Goal: Task Accomplishment & Management: Manage account settings

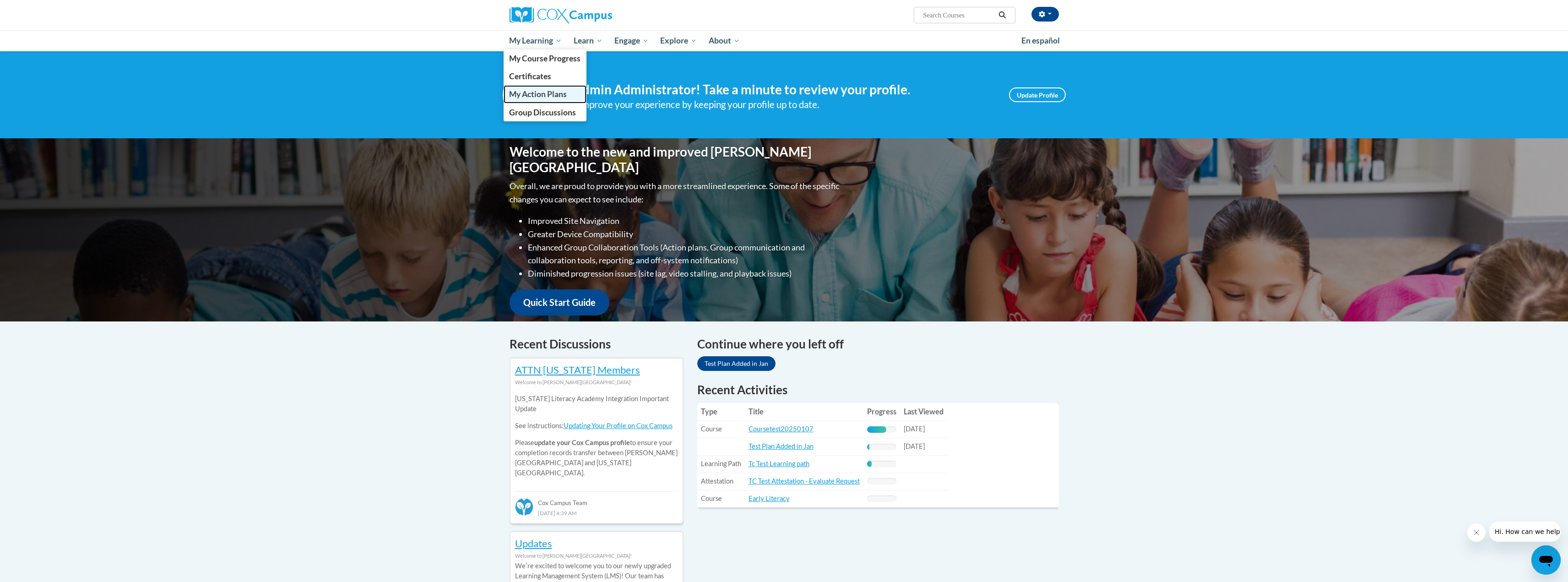
click at [536, 96] on span "My Action Plans" at bounding box center [538, 94] width 58 height 10
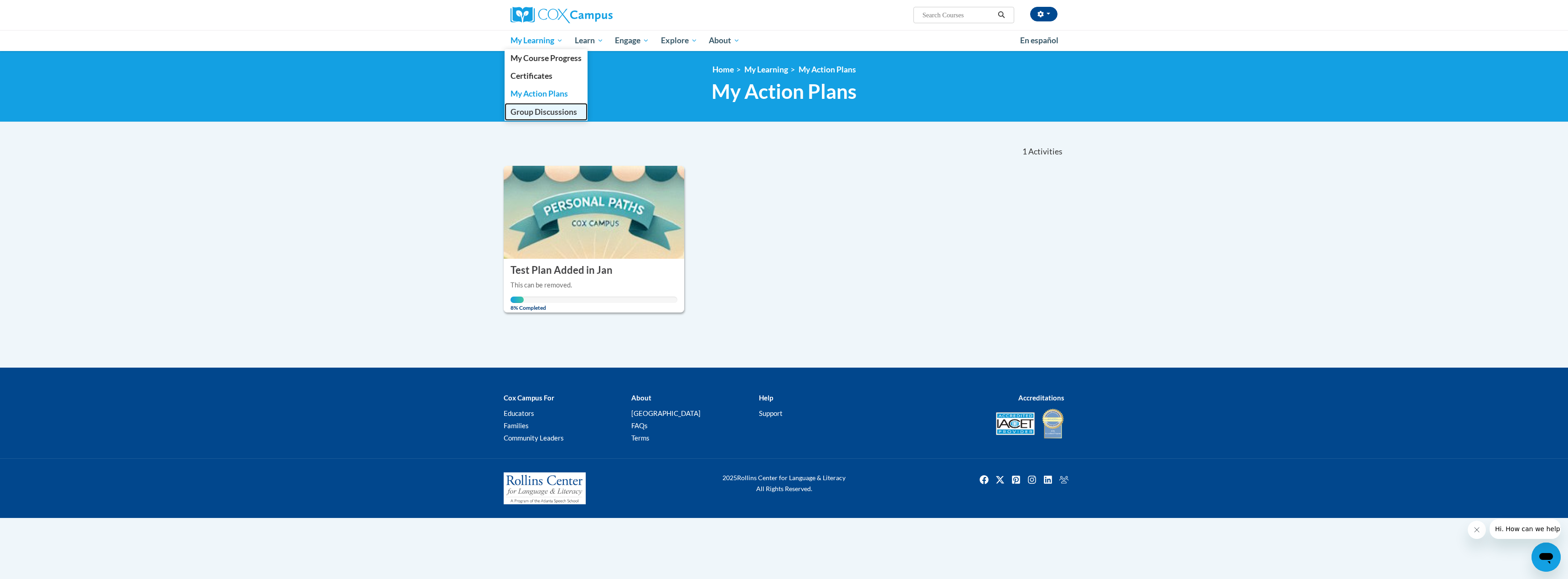
click at [534, 113] on span "Group Discussions" at bounding box center [543, 112] width 67 height 10
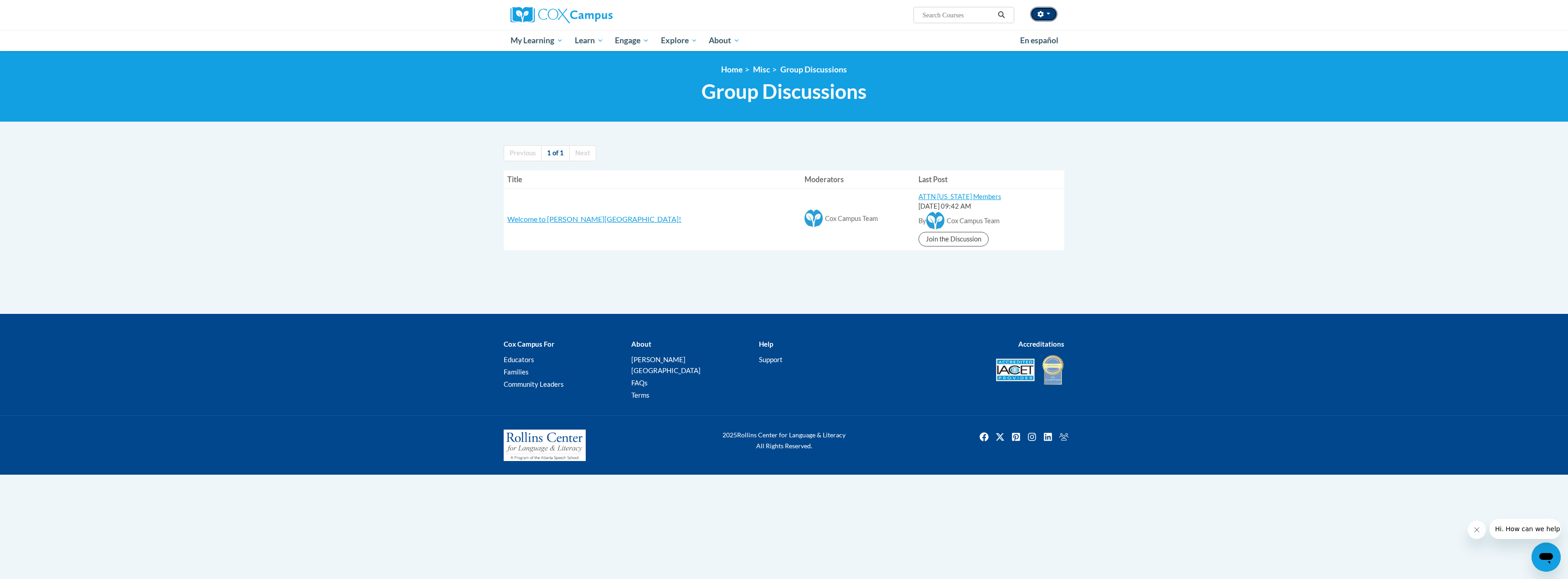
click at [1049, 16] on button "button" at bounding box center [1044, 14] width 27 height 14
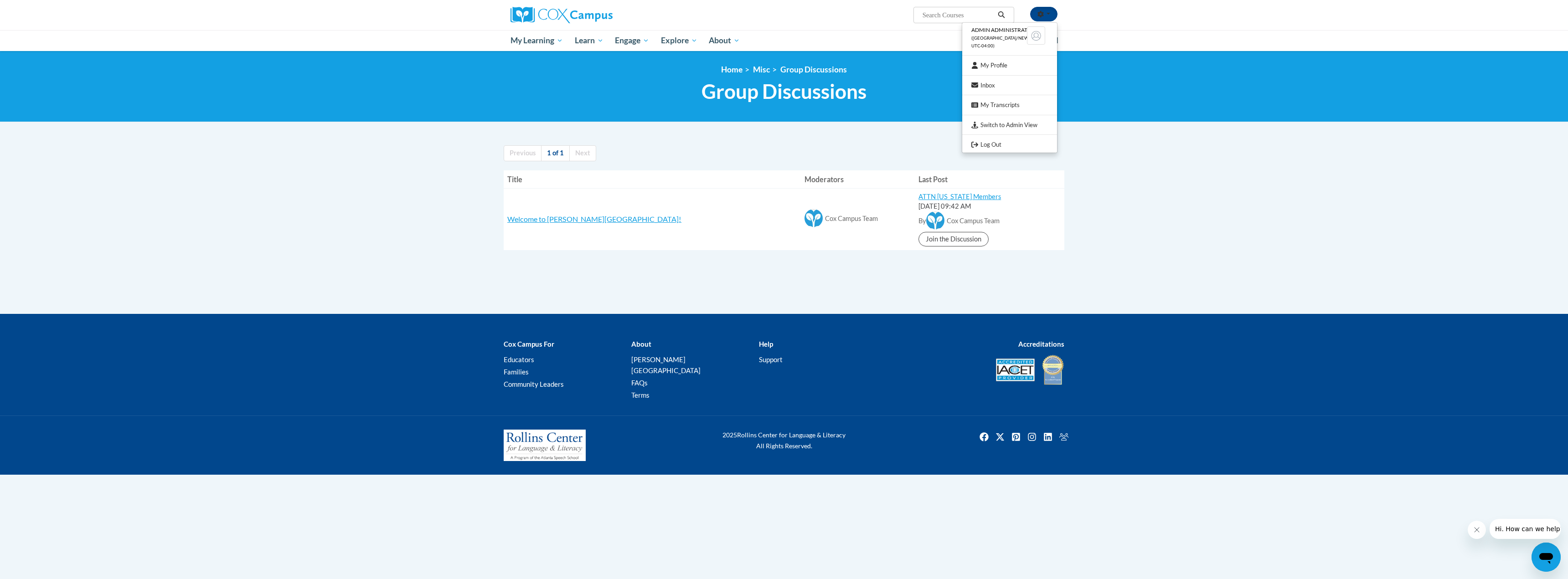
click at [828, 23] on div "Admin Administrator ([GEOGRAPHIC_DATA]/New_York UTC-04:00) My Profile Inbox My …" at bounding box center [784, 15] width 574 height 30
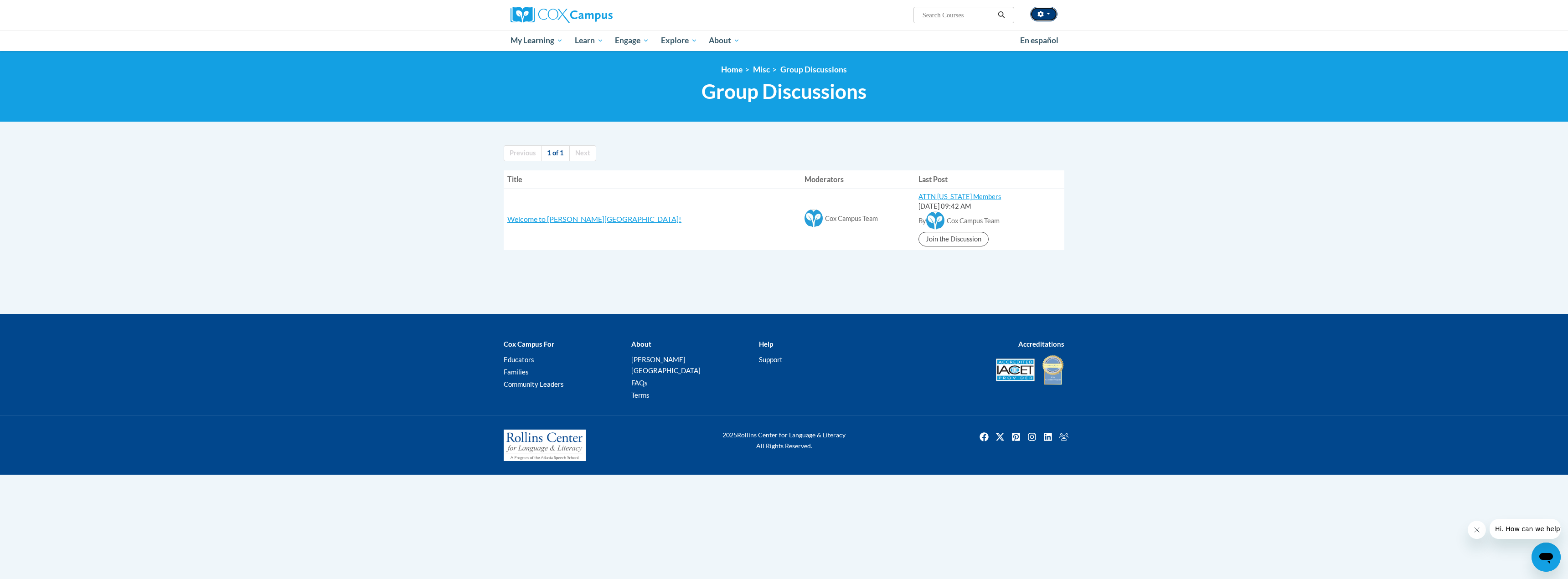
click at [1047, 16] on button "button" at bounding box center [1044, 14] width 27 height 14
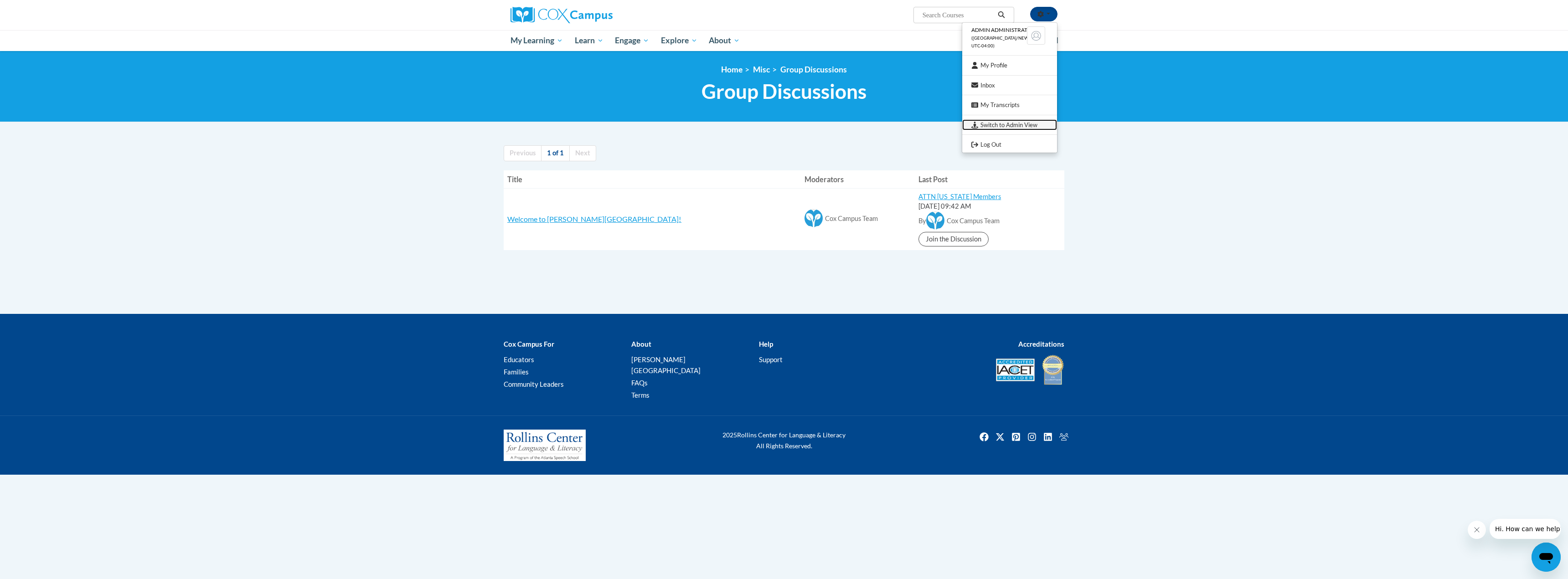
click at [1018, 127] on link "Switch to Admin View" at bounding box center [1009, 125] width 95 height 12
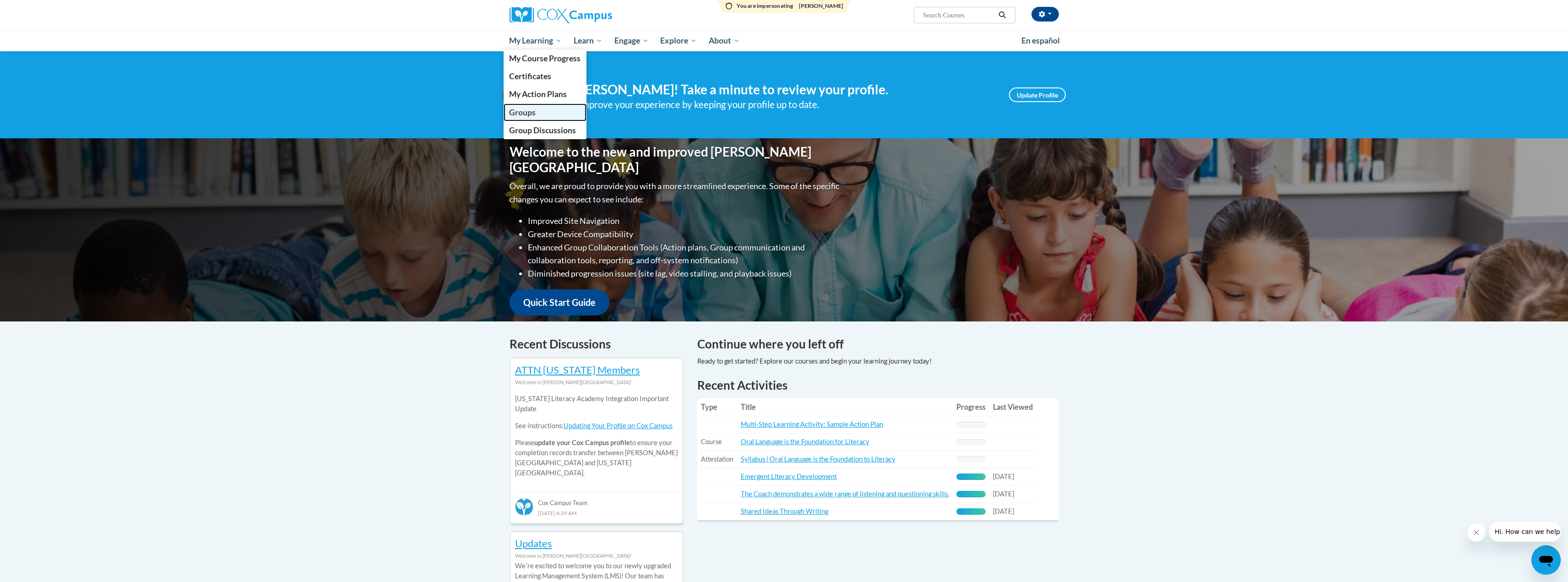
click at [526, 111] on span "Groups" at bounding box center [522, 112] width 27 height 10
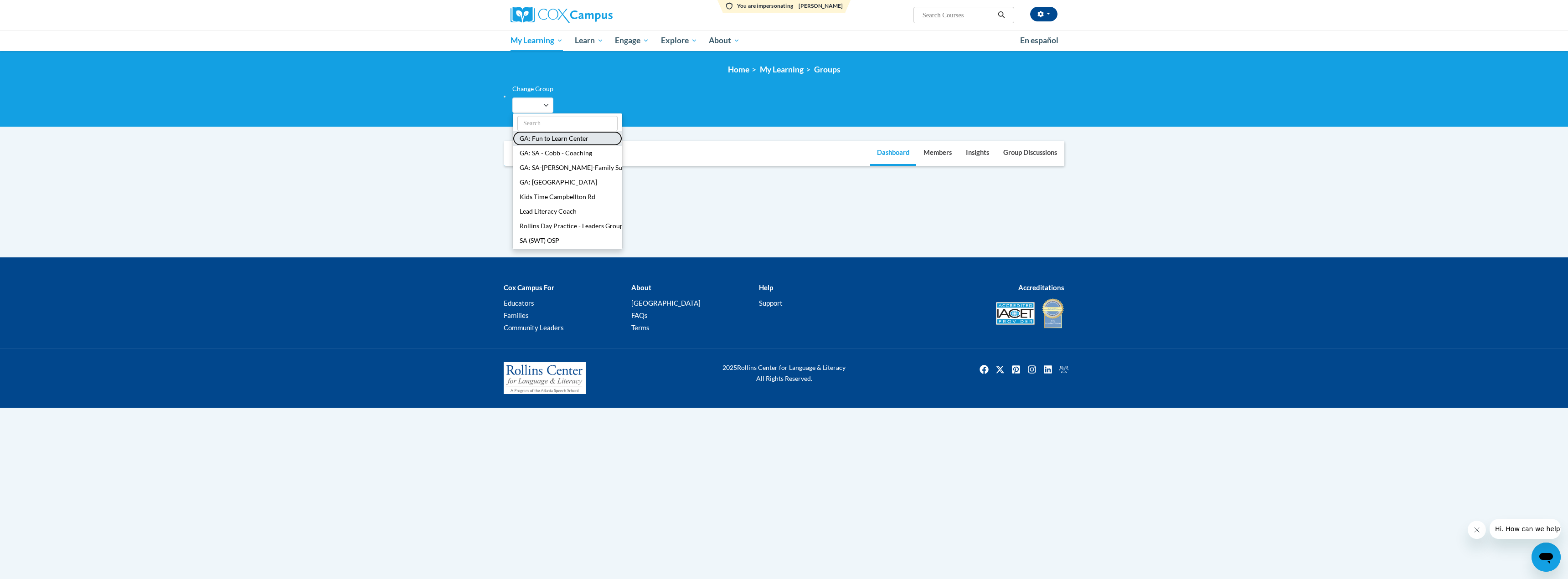
click at [533, 141] on button "GA: Fun to Learn Center" at bounding box center [567, 138] width 109 height 14
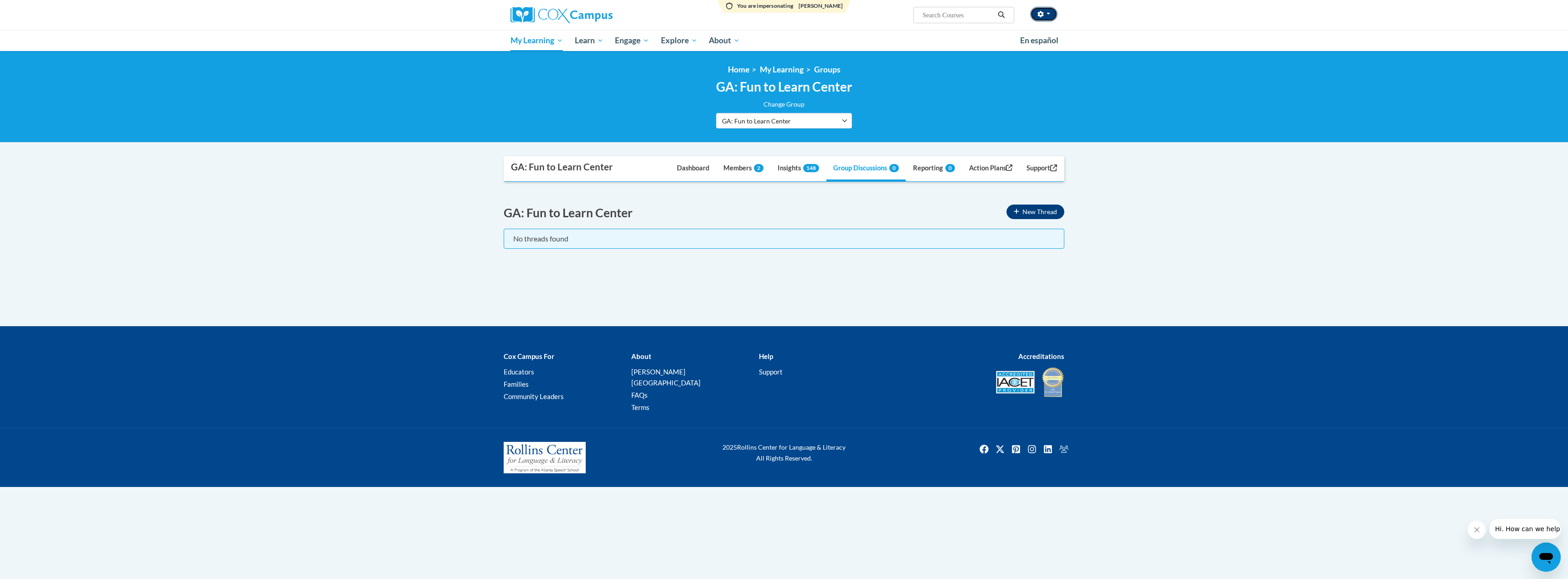
click at [1047, 15] on button "button" at bounding box center [1044, 14] width 27 height 14
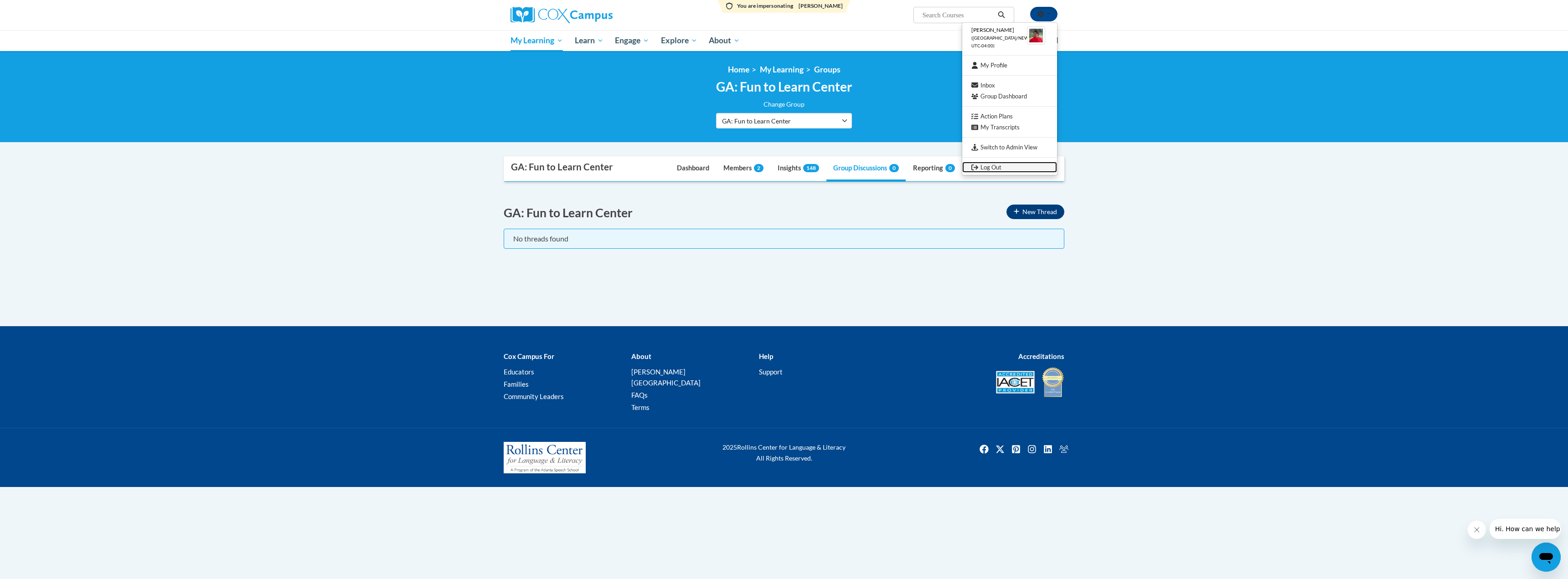
click at [990, 167] on link "Log Out" at bounding box center [1009, 167] width 95 height 12
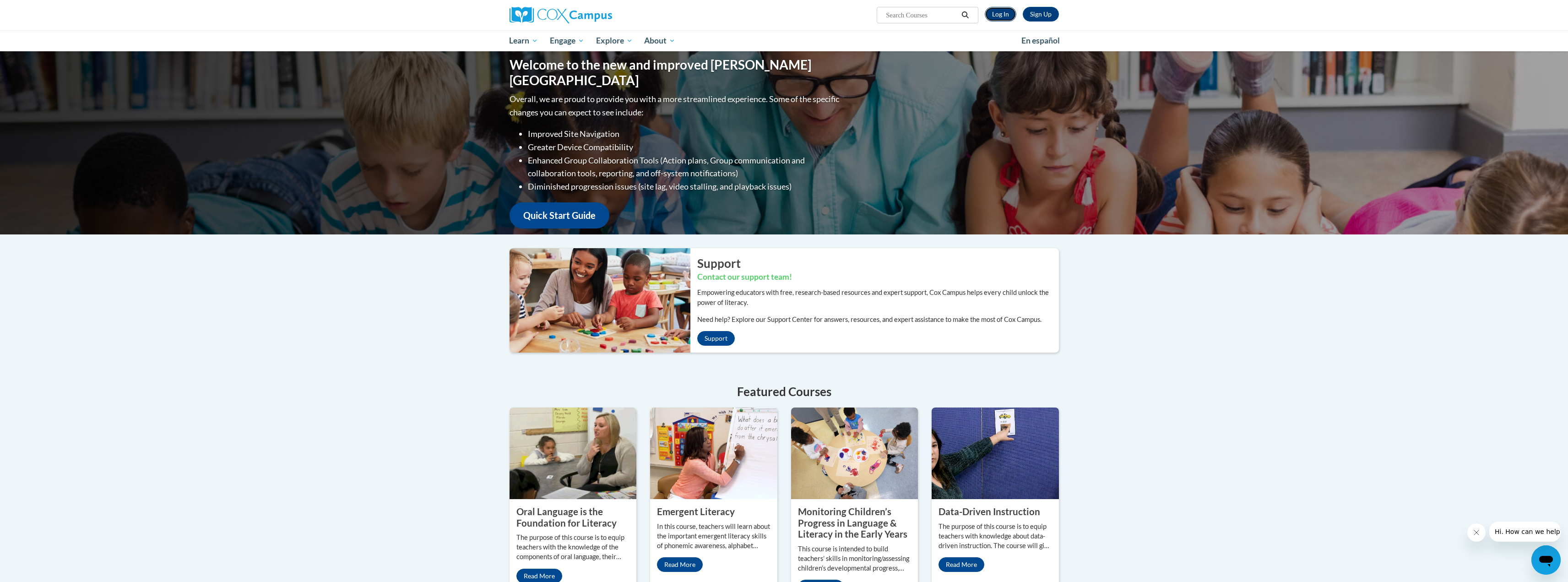
click at [999, 14] on link "Log In" at bounding box center [1001, 14] width 32 height 14
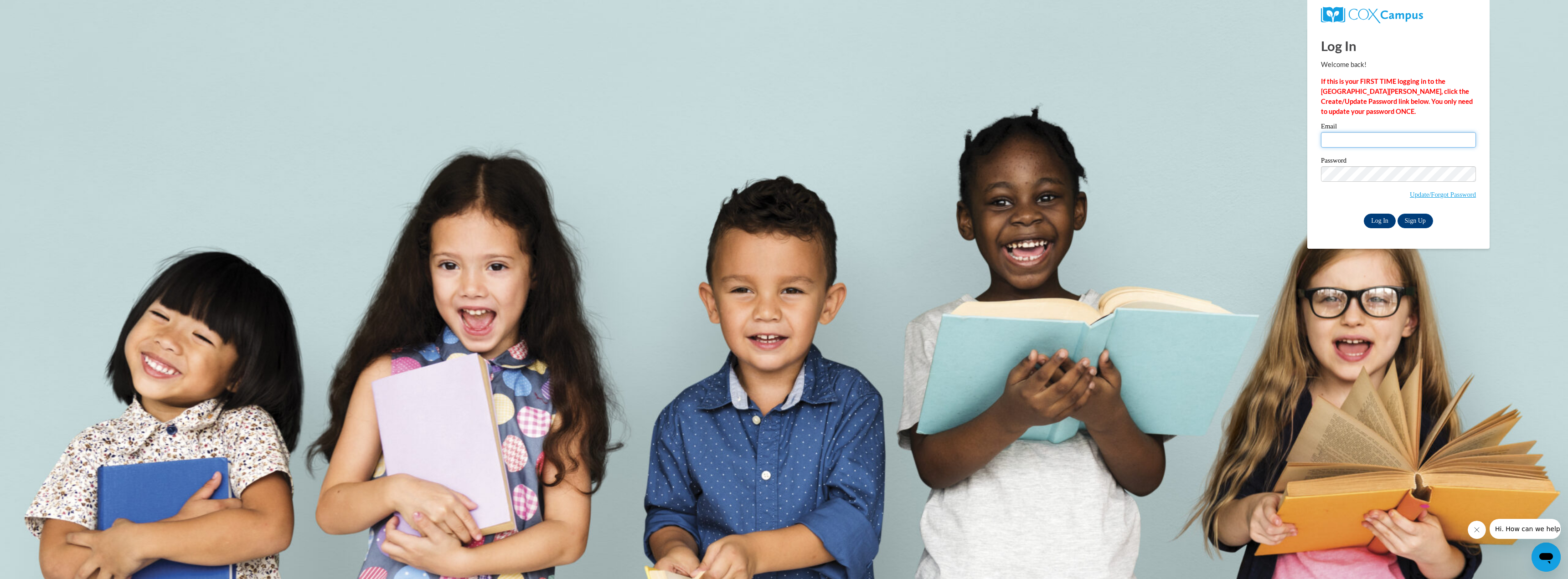
type input "admin@agile.net"
click at [1376, 222] on input "Log In" at bounding box center [1379, 221] width 32 height 14
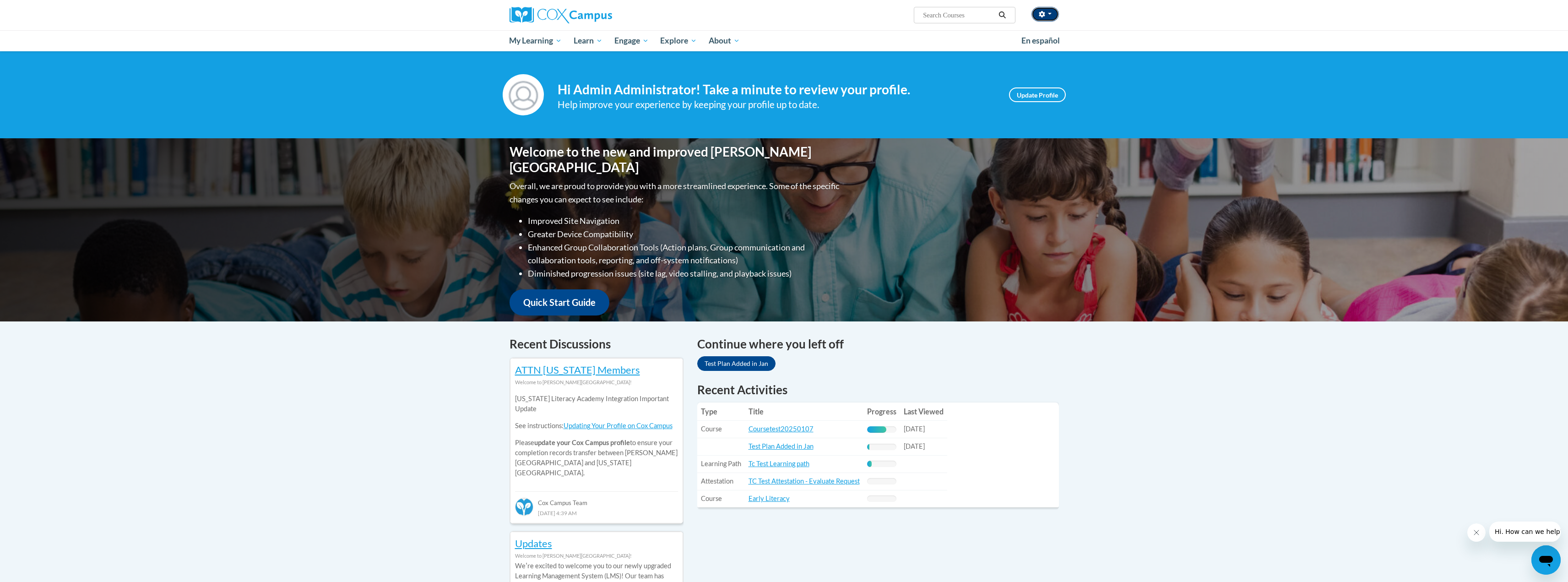
click at [1049, 14] on span "button" at bounding box center [1049, 14] width 3 height 2
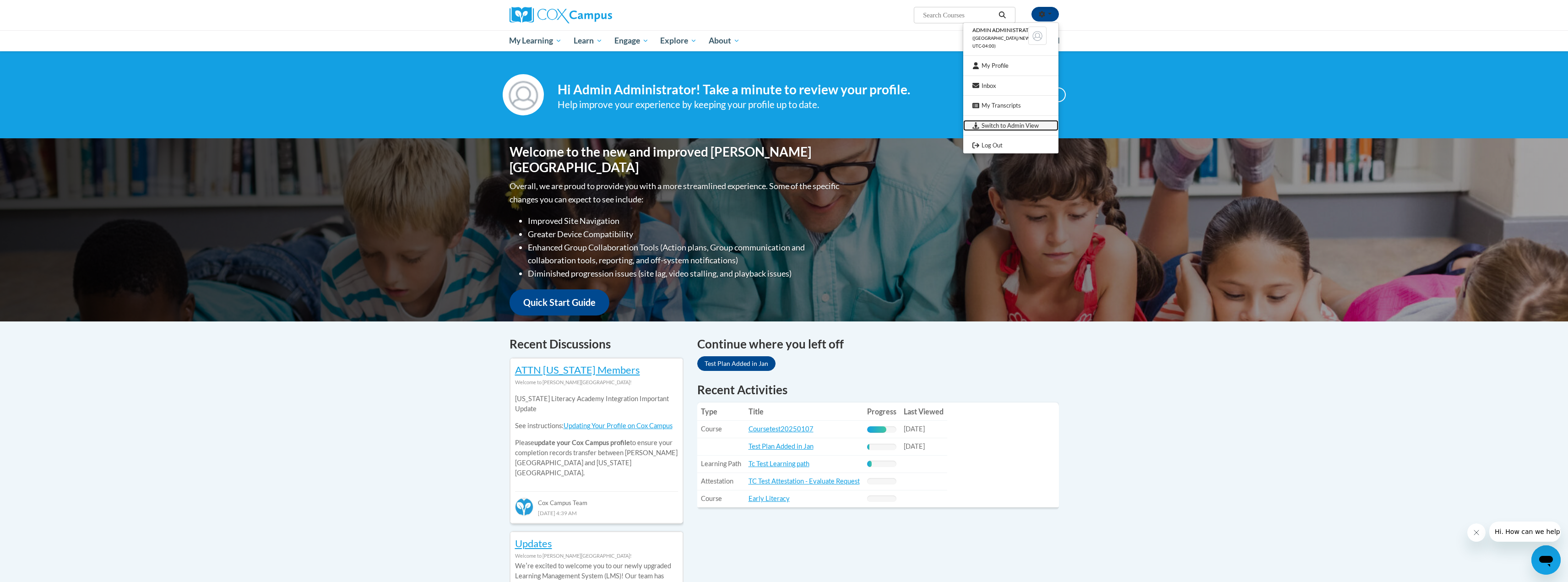
click at [1029, 125] on link "Switch to Admin View" at bounding box center [1011, 126] width 95 height 12
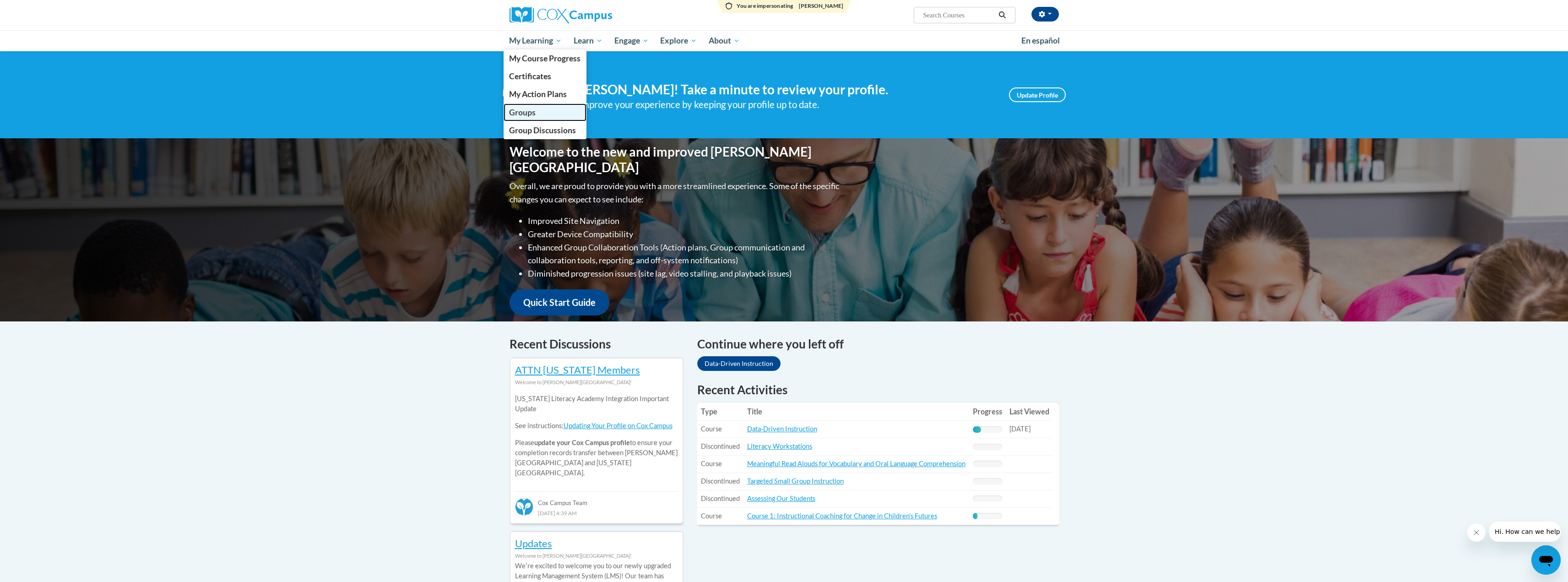
click at [540, 112] on link "Groups" at bounding box center [545, 112] width 83 height 18
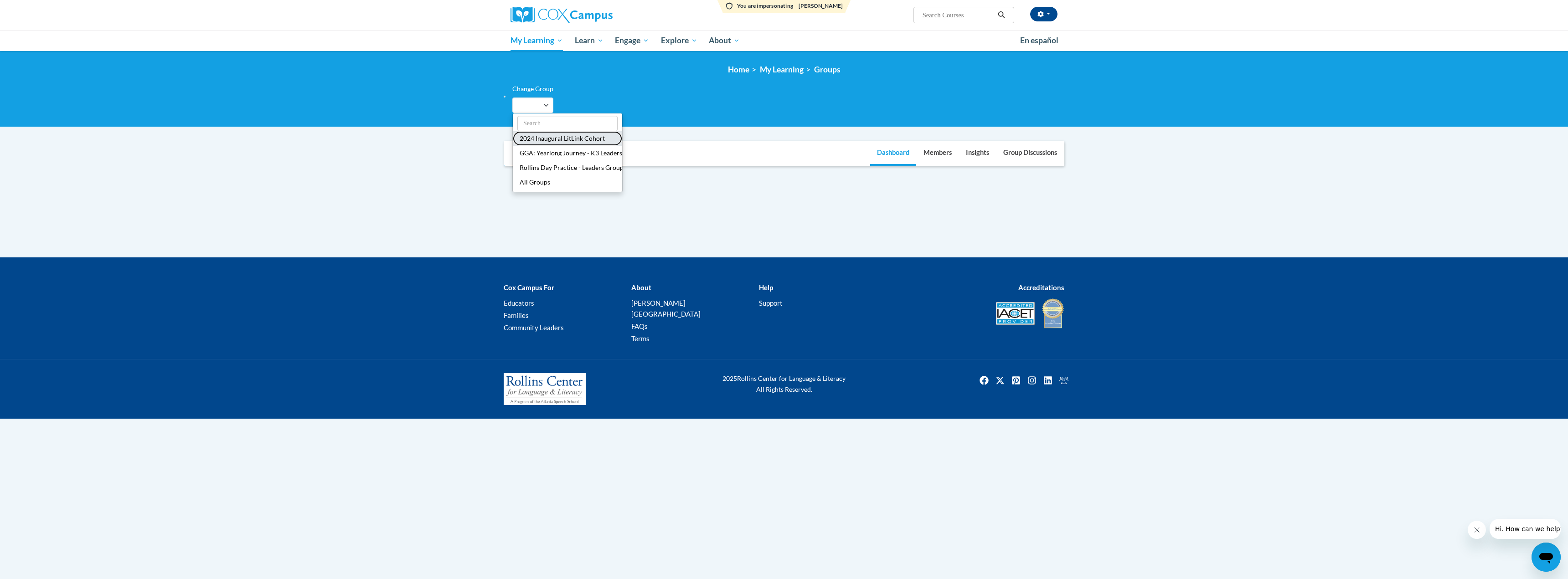
click at [550, 137] on button "2024 Inaugural LitLink Cohort" at bounding box center [567, 138] width 109 height 14
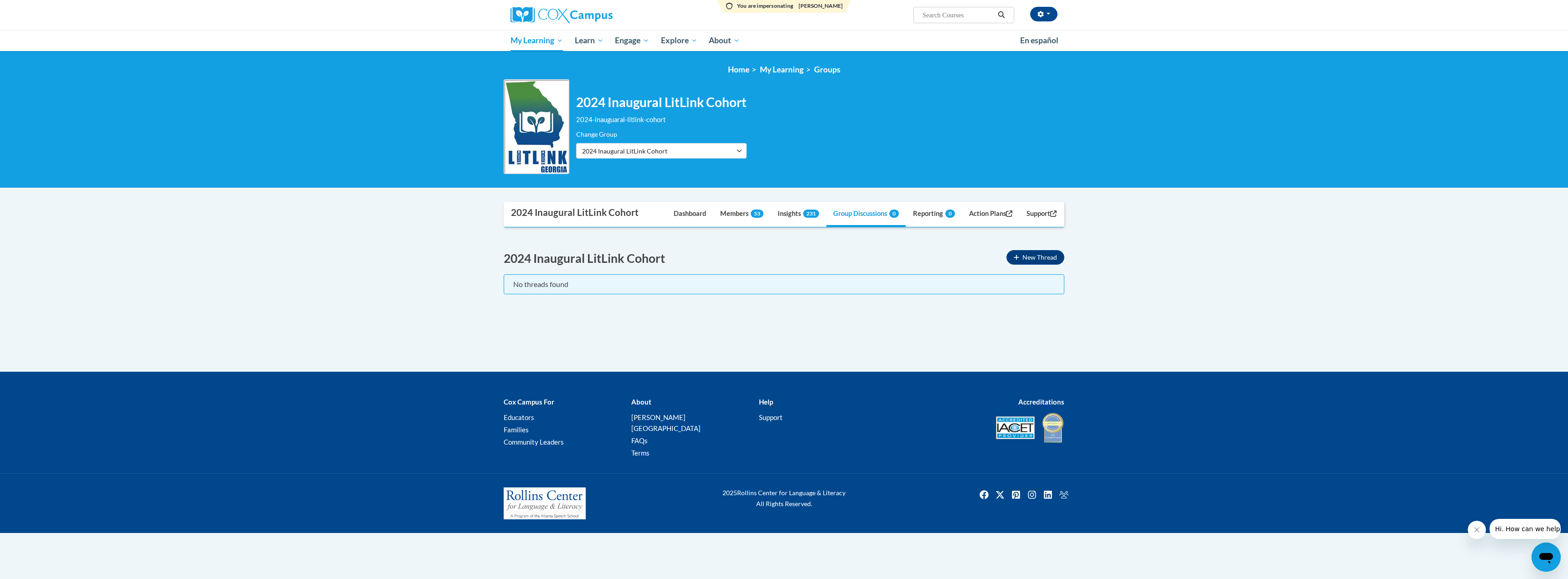
click at [1208, 150] on div "<en>Home</en><fr>Accueil</fr><de>Zuhause</de><it>Casa</it><es>Casa</es><pt>Casa…" at bounding box center [784, 119] width 1568 height 137
click at [611, 226] on button "All Groups" at bounding box center [631, 227] width 109 height 14
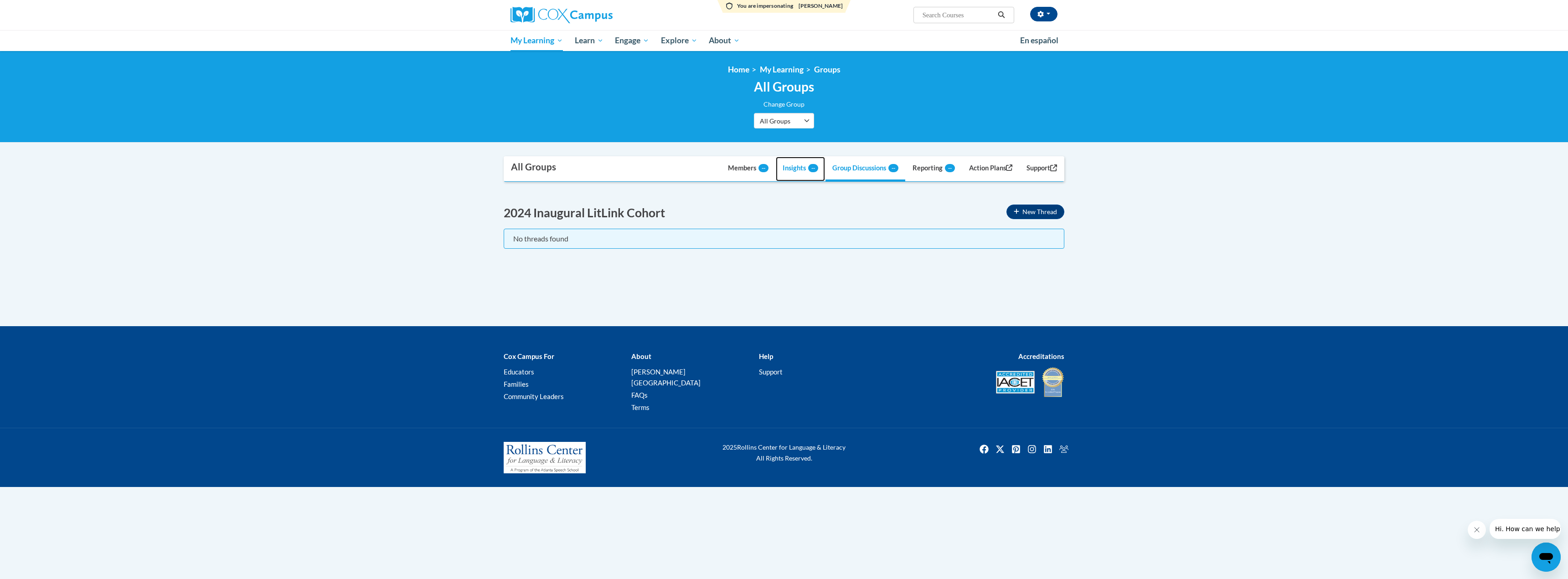
click at [782, 167] on link "Insights --" at bounding box center [801, 169] width 49 height 25
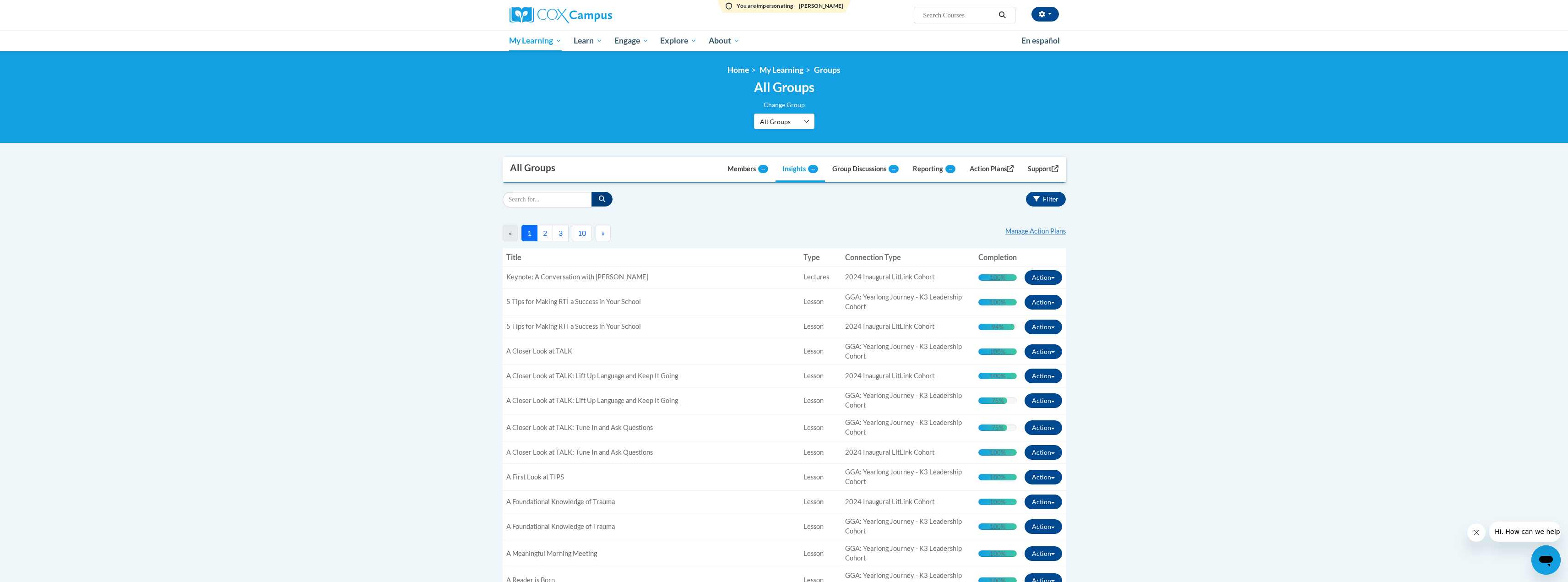
click at [544, 236] on button "2" at bounding box center [544, 233] width 16 height 17
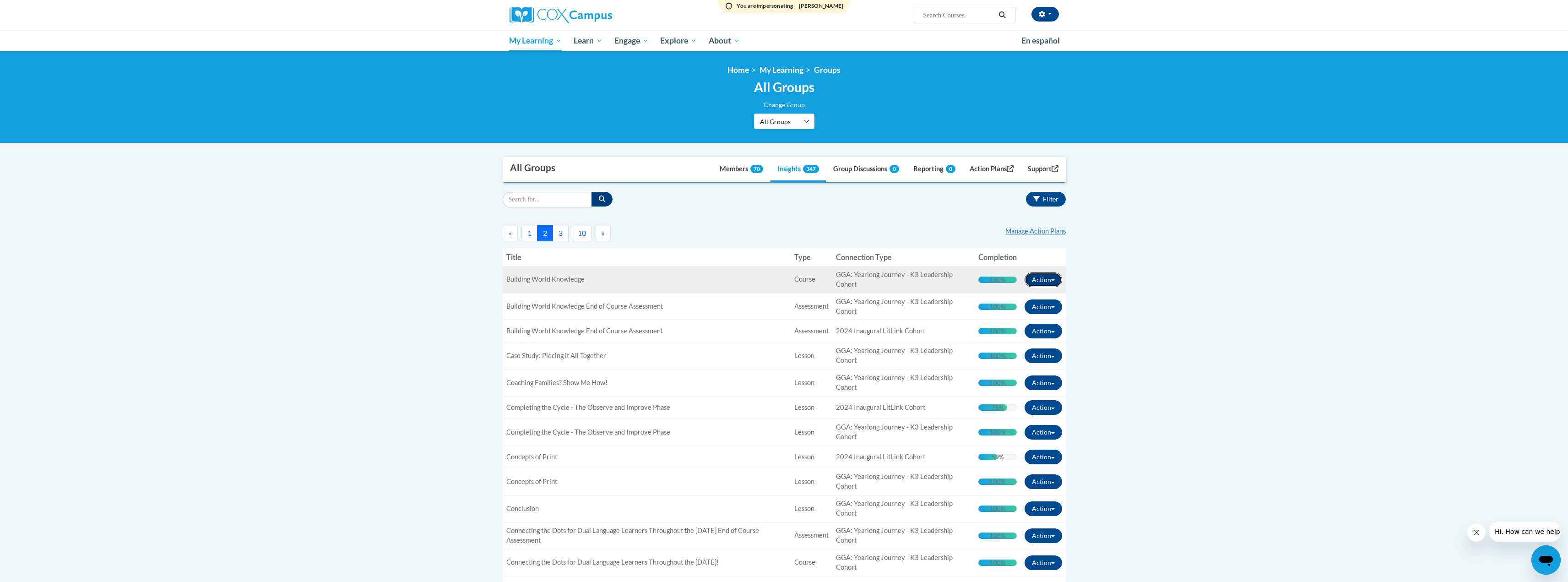
click at [1049, 278] on button "Action" at bounding box center [1043, 279] width 37 height 14
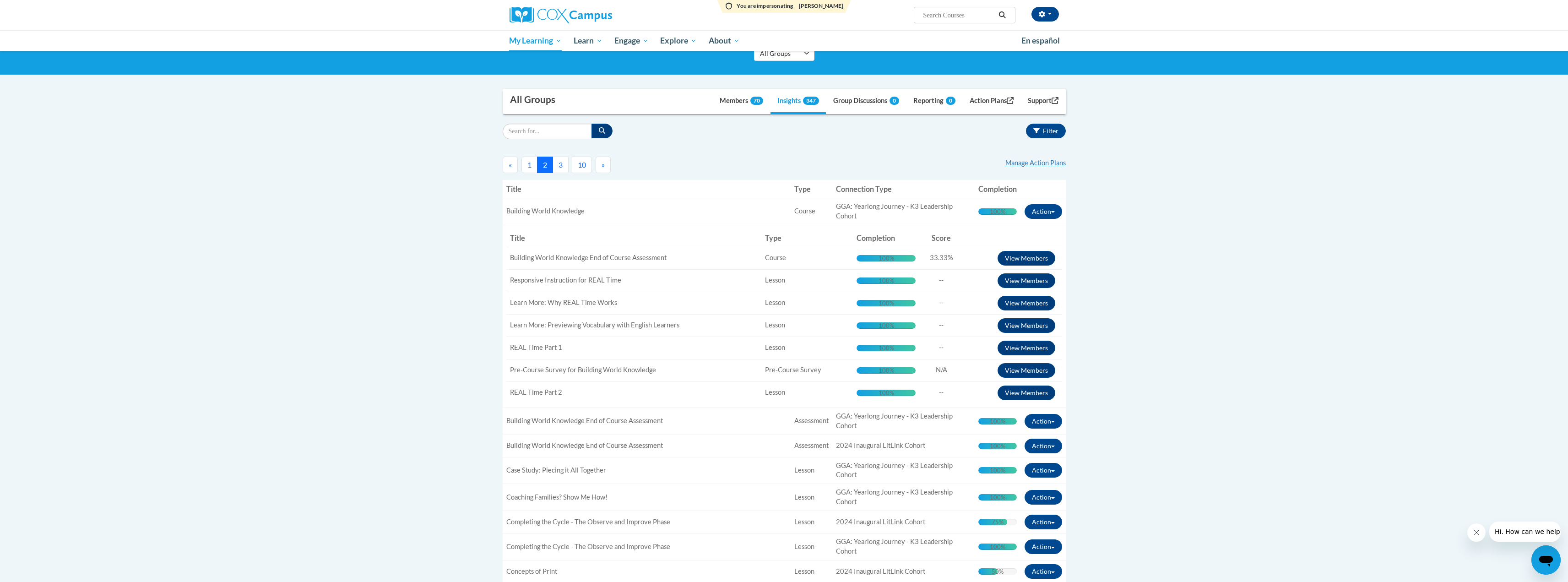
scroll to position [92, 0]
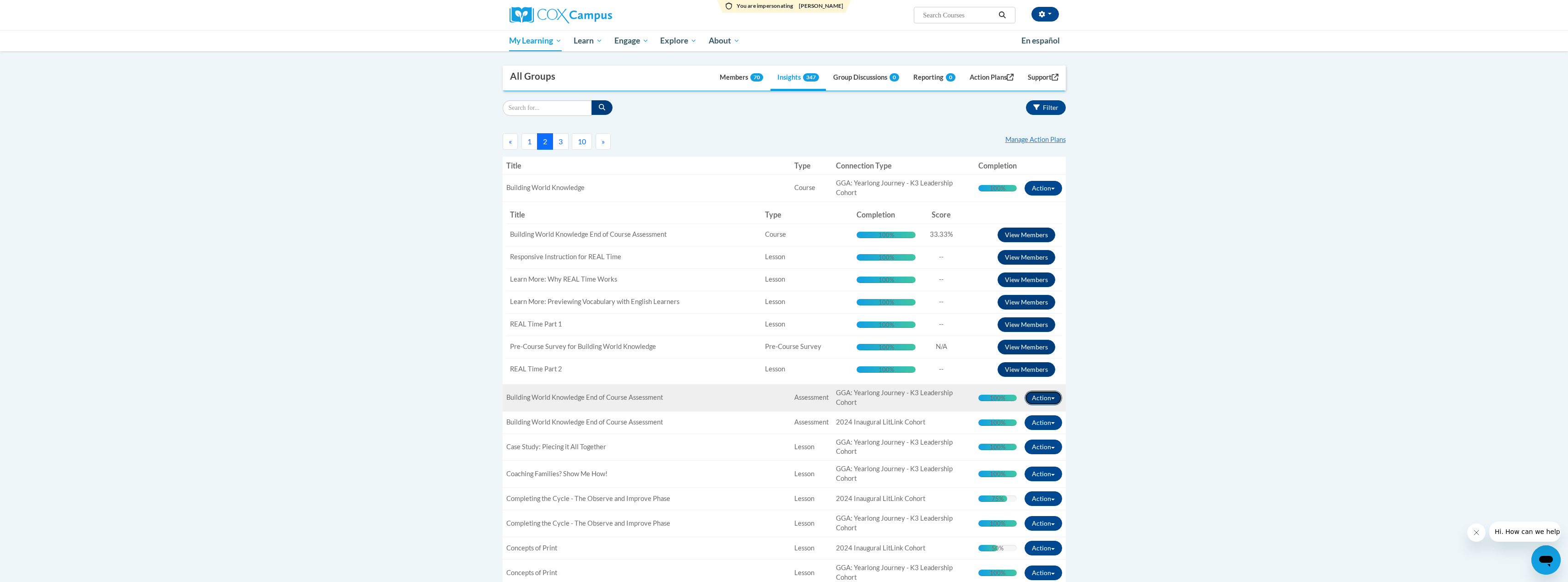
click at [1050, 401] on button "Action" at bounding box center [1043, 398] width 37 height 14
click at [1032, 421] on link "Learner Progress" at bounding box center [1017, 417] width 90 height 17
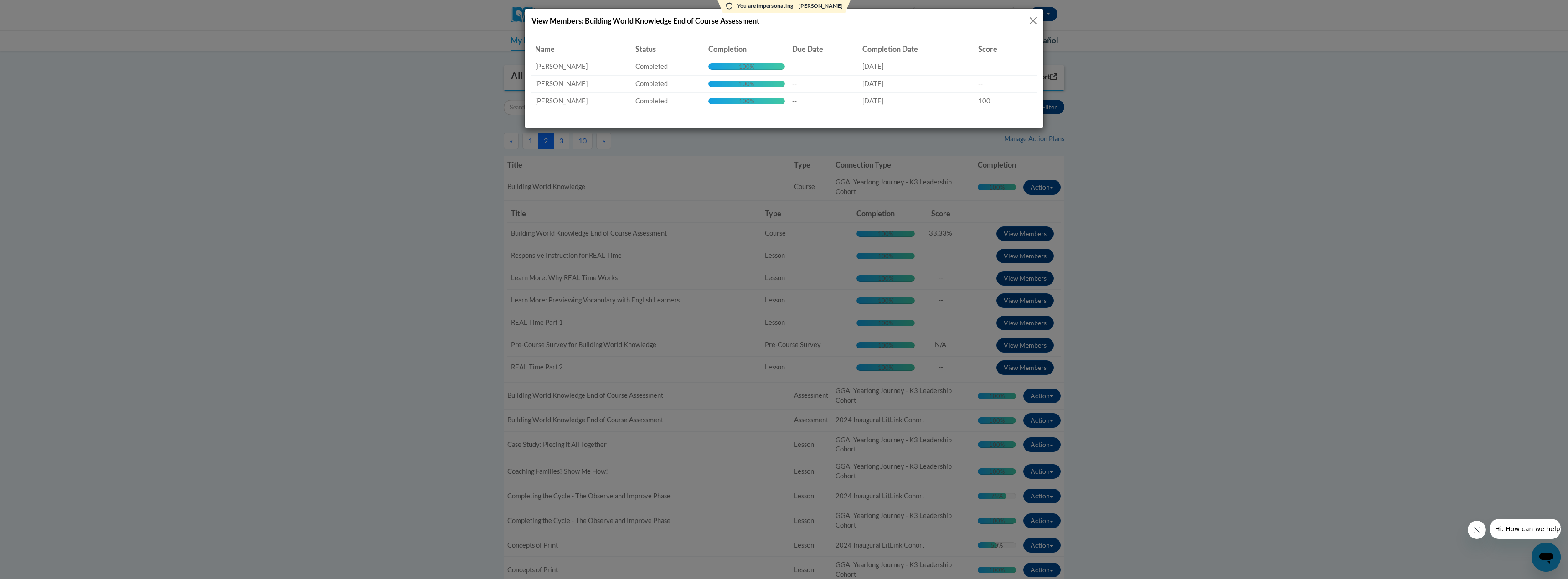
click at [1033, 21] on button "Close" at bounding box center [1033, 21] width 12 height 12
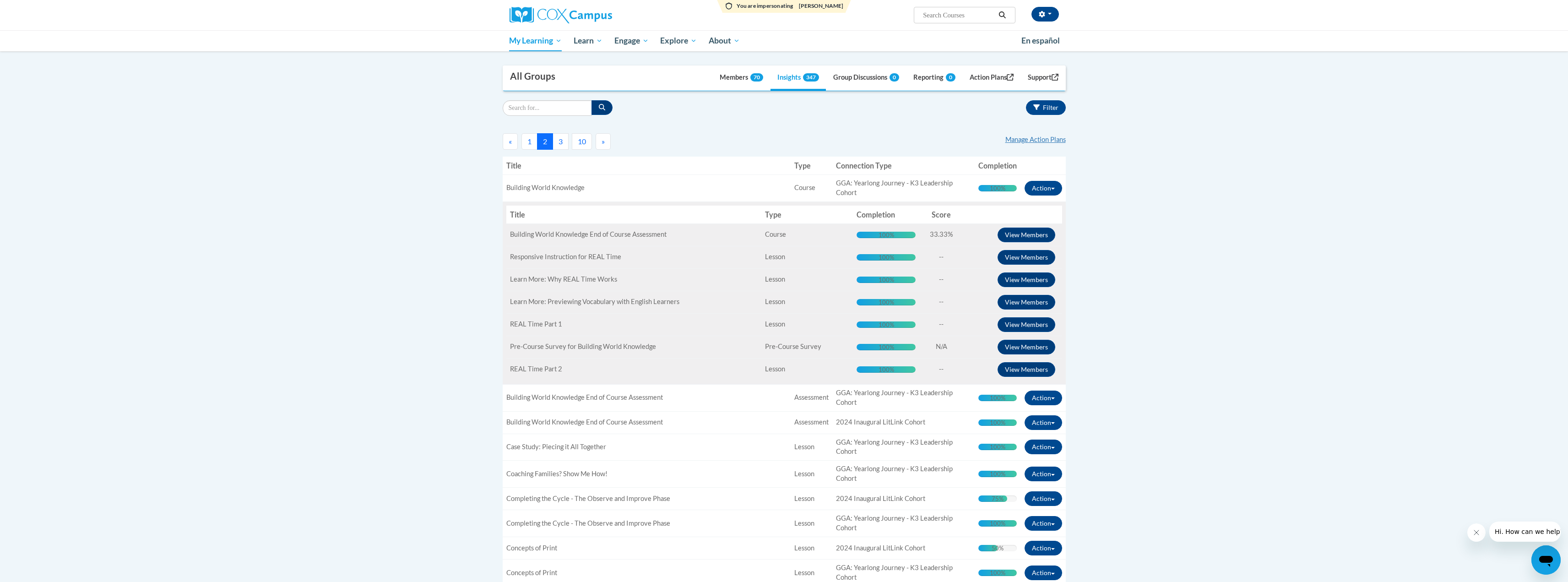
click at [607, 234] on span "Building World Knowledge End of Course Assessment" at bounding box center [588, 234] width 156 height 8
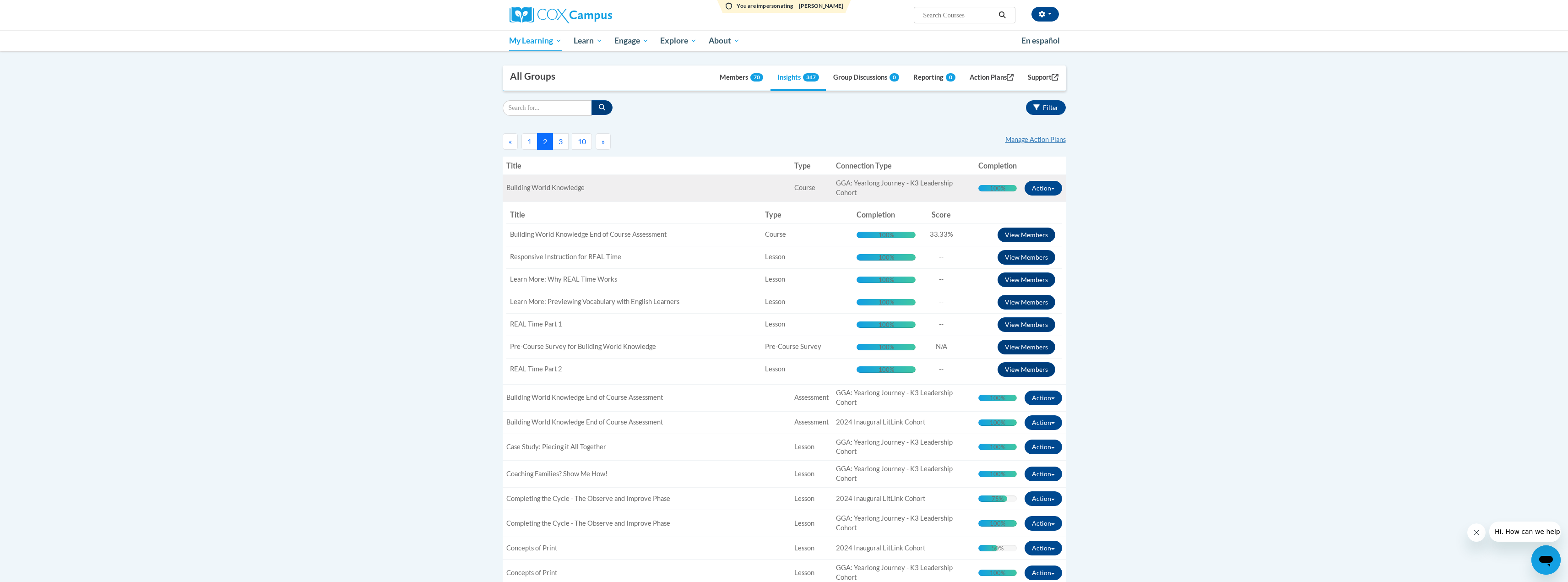
click at [696, 191] on div "Title: Building World Knowledge" at bounding box center [646, 188] width 281 height 10
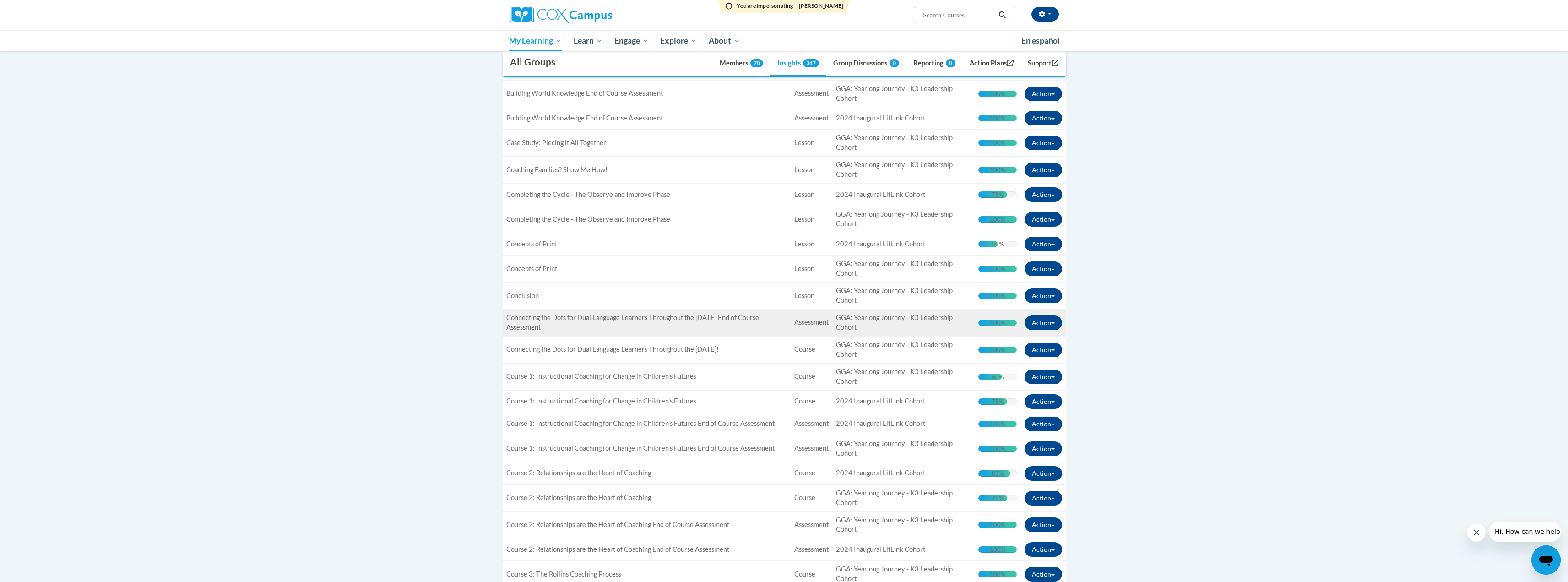
scroll to position [214, 0]
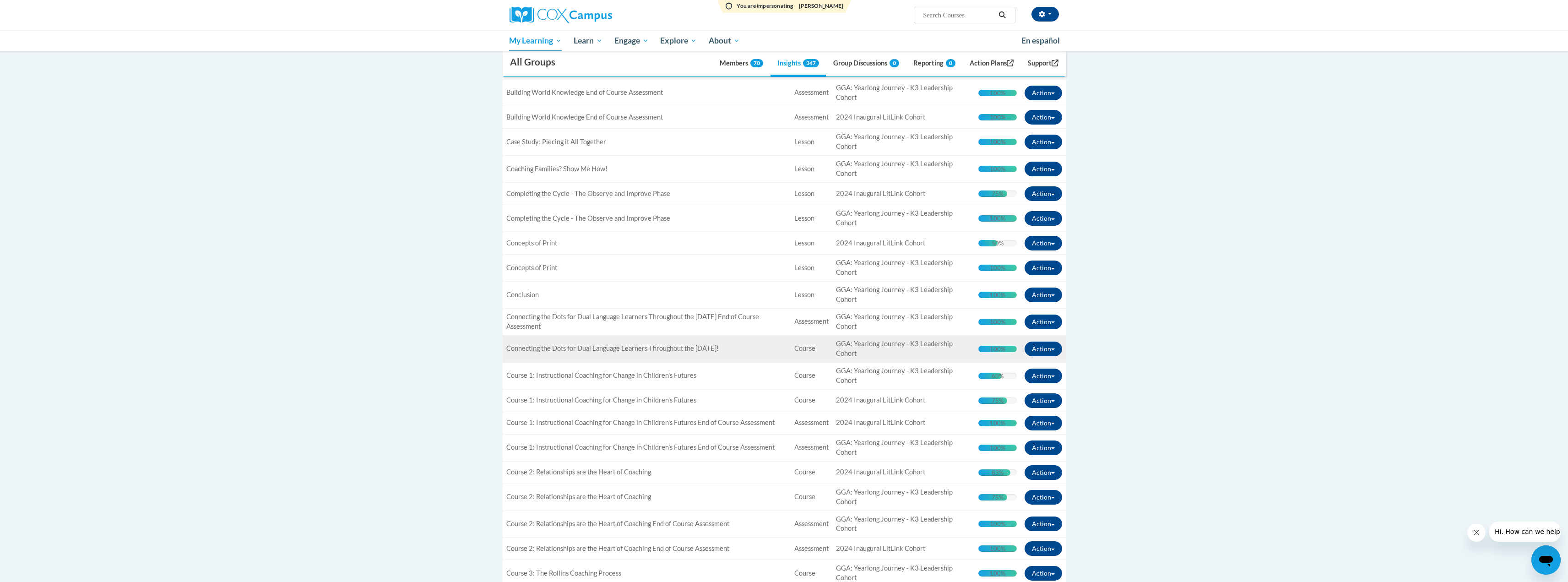
click at [642, 355] on td "Title: Connecting the Dots for Dual Language Learners Throughout the [DATE]!" at bounding box center [646, 348] width 288 height 27
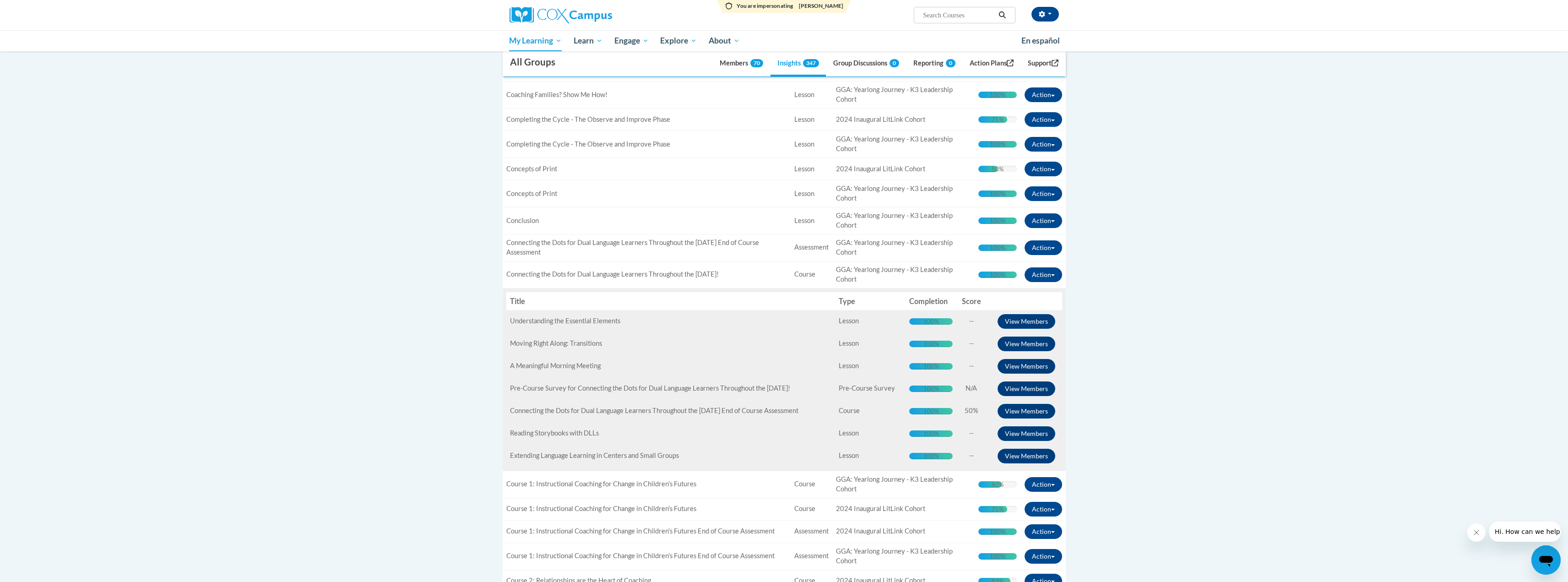
scroll to position [336, 0]
